Goal: Information Seeking & Learning: Check status

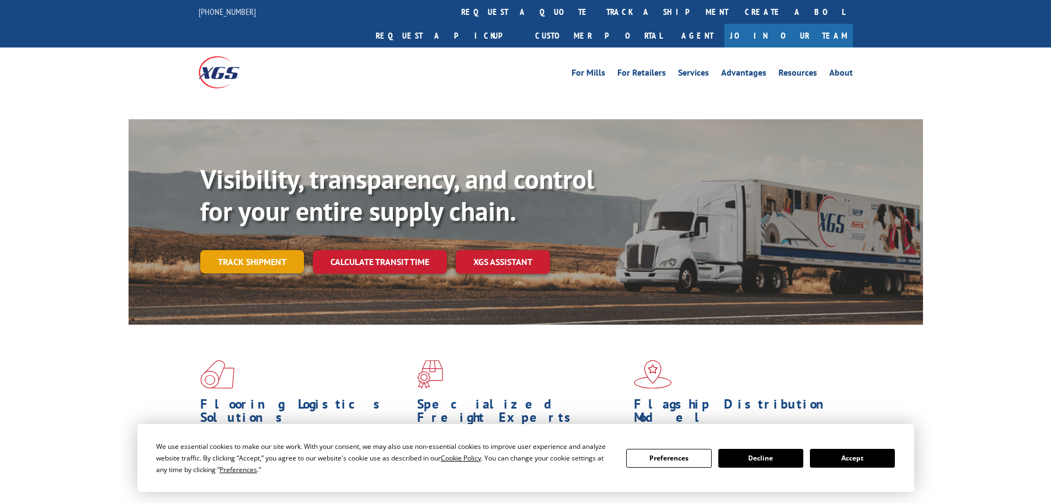
click at [245, 250] on link "Track shipment" at bounding box center [252, 261] width 104 height 23
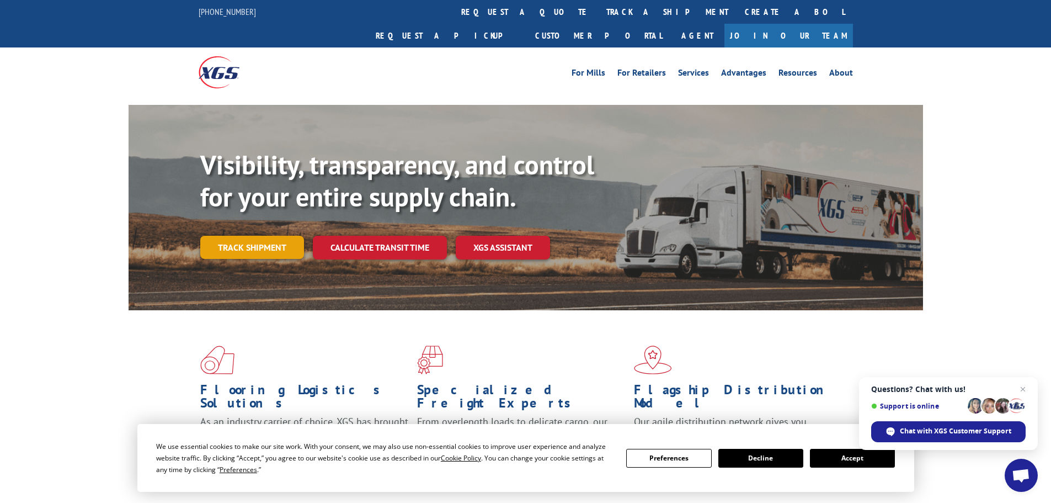
click at [249, 236] on link "Track shipment" at bounding box center [252, 247] width 104 height 23
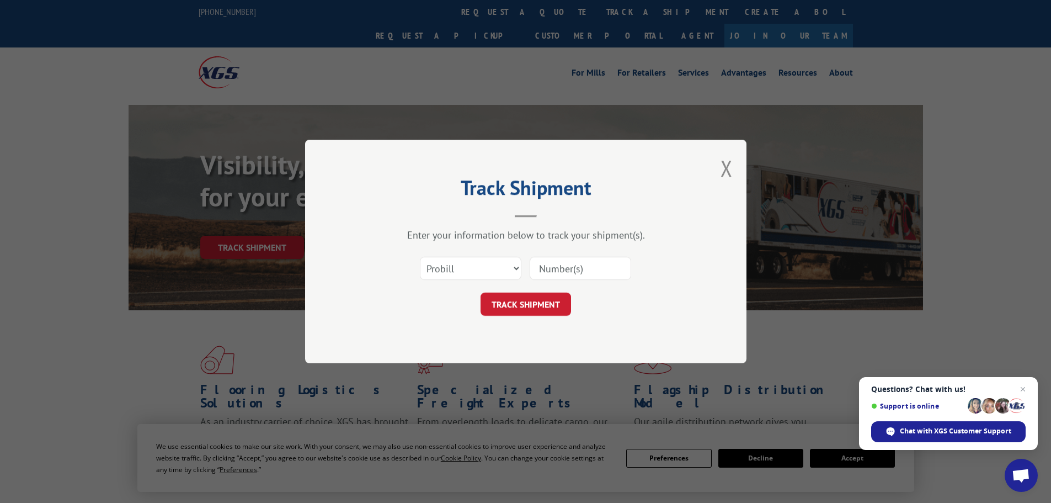
click at [576, 263] on input at bounding box center [580, 268] width 101 height 23
paste input "17481067"
type input "17481067"
click at [499, 300] on button "TRACK SHIPMENT" at bounding box center [525, 303] width 90 height 23
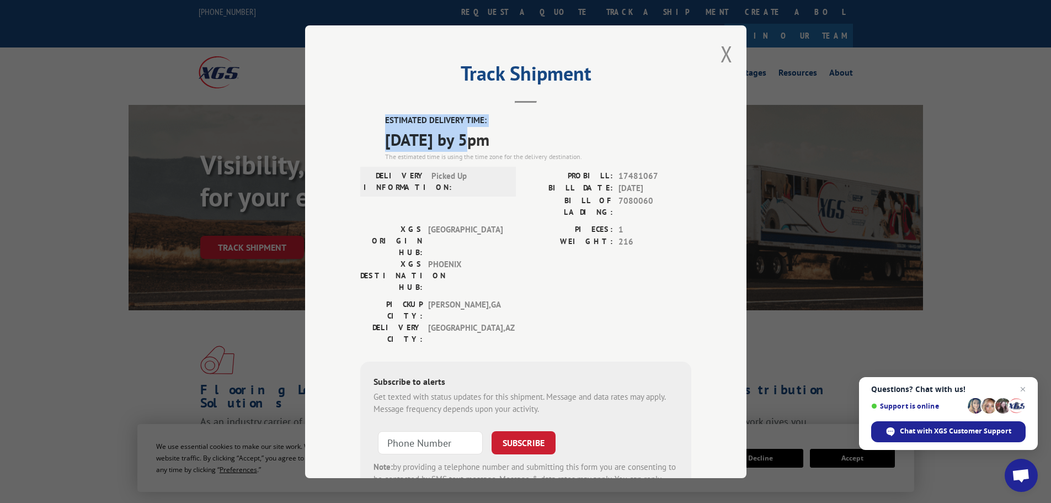
drag, startPoint x: 472, startPoint y: 140, endPoint x: 382, endPoint y: 115, distance: 92.9
click at [373, 111] on div "Track Shipment ESTIMATED DELIVERY TIME: [DATE] by 5pm The estimated time is usi…" at bounding box center [525, 251] width 441 height 452
copy div "ESTIMATED DELIVERY TIME: [DATE]"
